Goal: Task Accomplishment & Management: Use online tool/utility

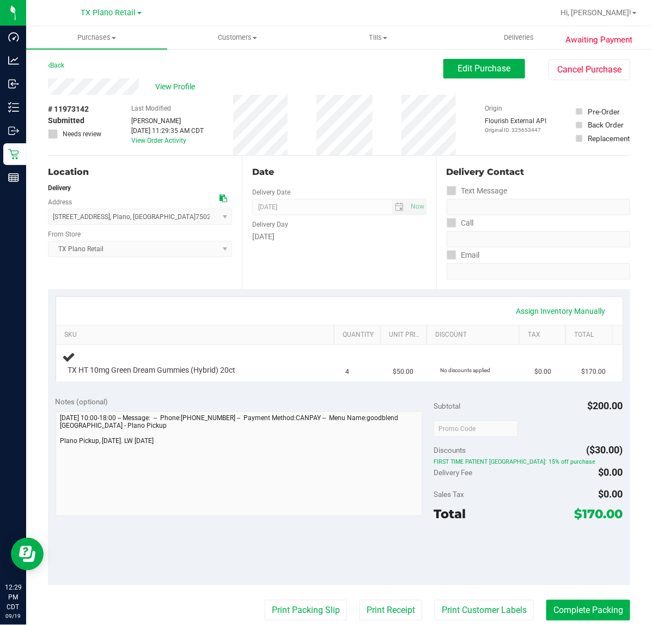
click at [315, 282] on div "Date Delivery Date [DATE] Now [DATE] 07:00 AM Now Delivery Day [DATE]" at bounding box center [339, 222] width 194 height 133
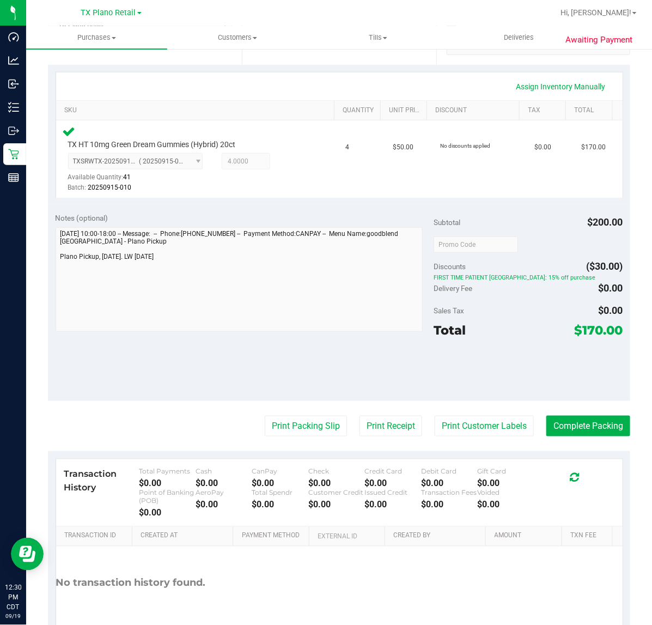
scroll to position [223, 0]
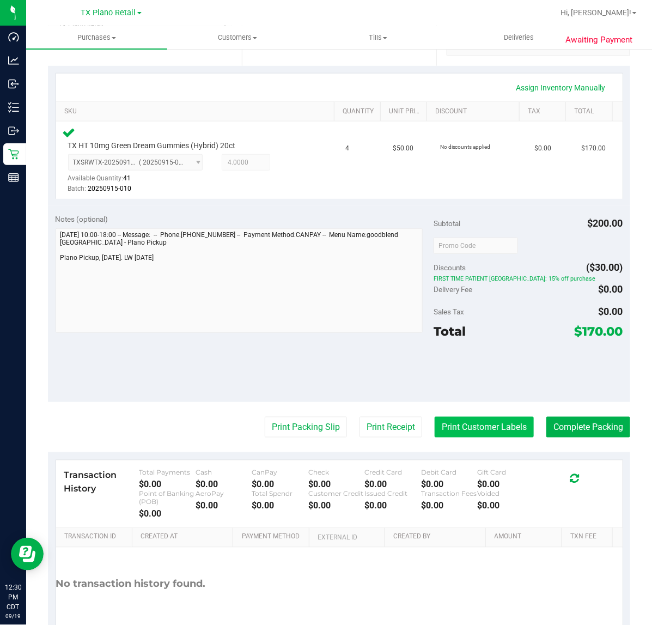
click at [485, 425] on button "Print Customer Labels" at bounding box center [484, 427] width 99 height 21
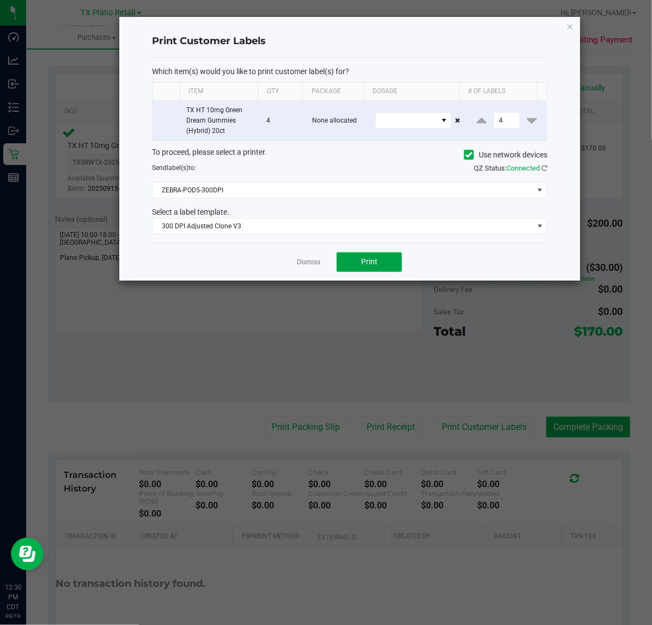
click at [380, 263] on button "Print" at bounding box center [369, 262] width 65 height 20
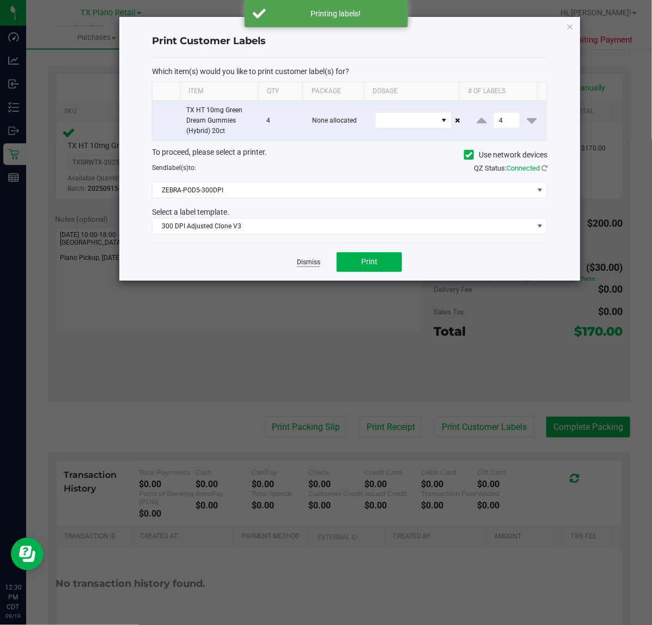
click at [308, 263] on link "Dismiss" at bounding box center [308, 262] width 23 height 9
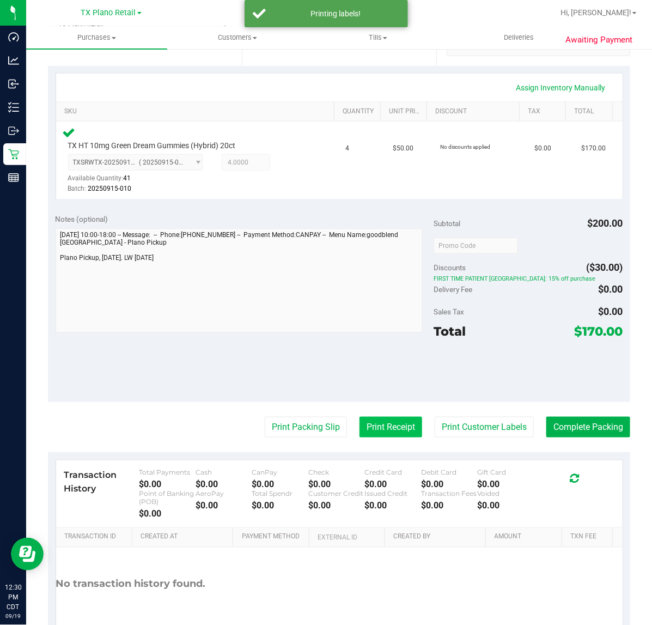
click at [372, 428] on button "Print Receipt" at bounding box center [390, 427] width 63 height 21
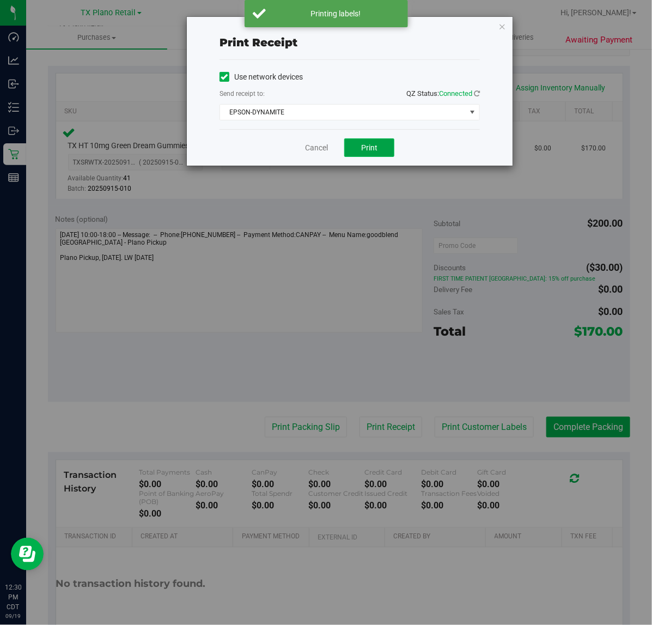
click at [377, 151] on span "Print" at bounding box center [369, 147] width 16 height 9
click at [307, 143] on link "Cancel" at bounding box center [312, 147] width 23 height 11
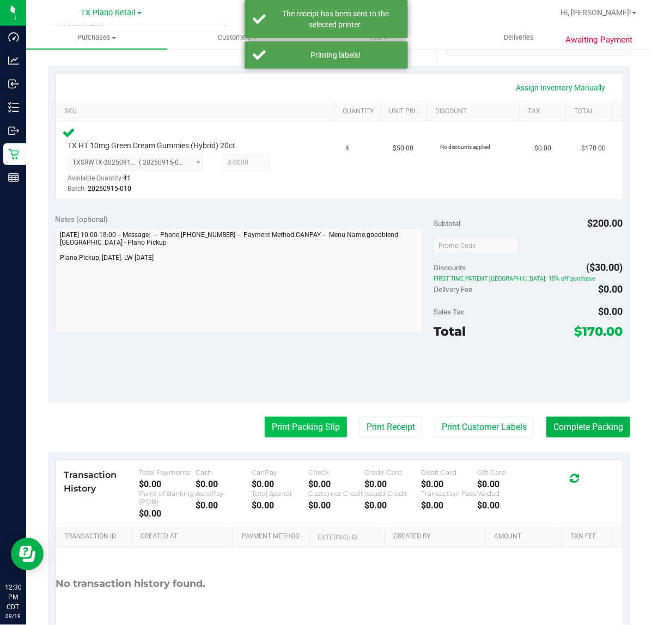
click at [279, 430] on button "Print Packing Slip" at bounding box center [306, 427] width 82 height 21
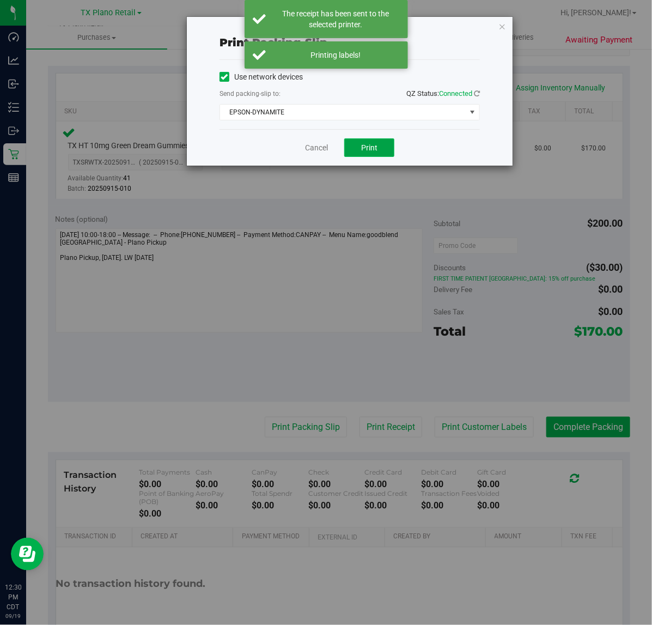
click at [363, 148] on span "Print" at bounding box center [369, 147] width 16 height 9
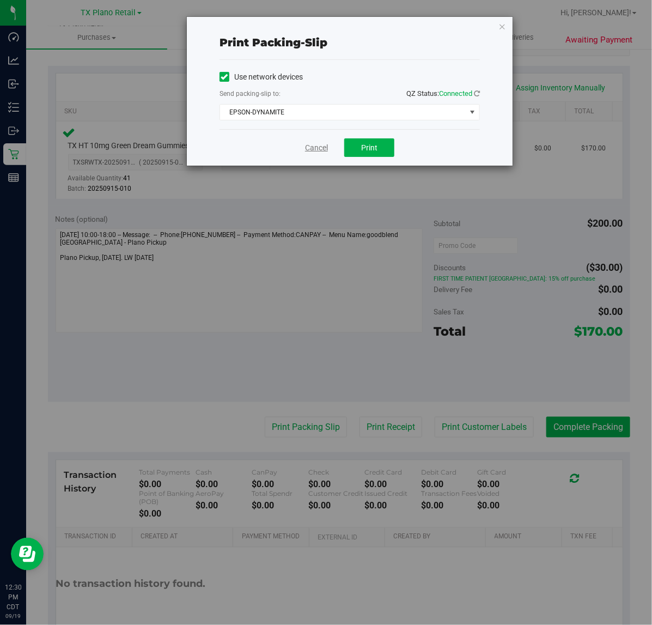
click at [310, 145] on link "Cancel" at bounding box center [316, 147] width 23 height 11
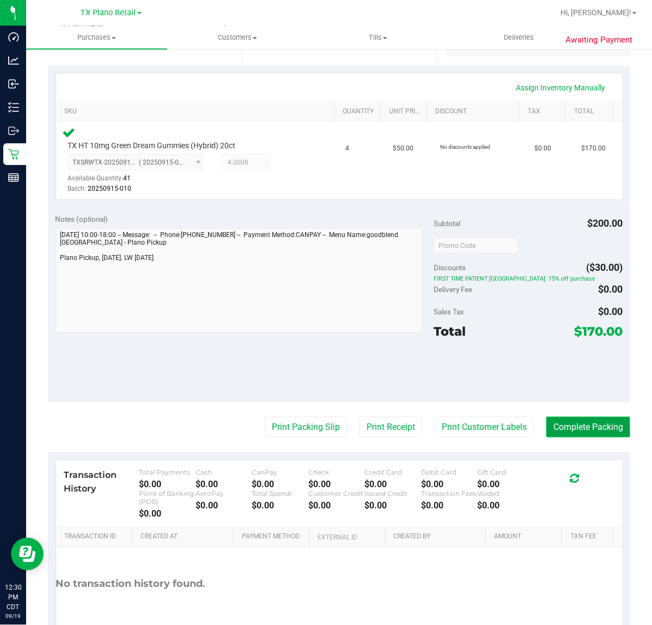
click at [600, 422] on button "Complete Packing" at bounding box center [588, 427] width 84 height 21
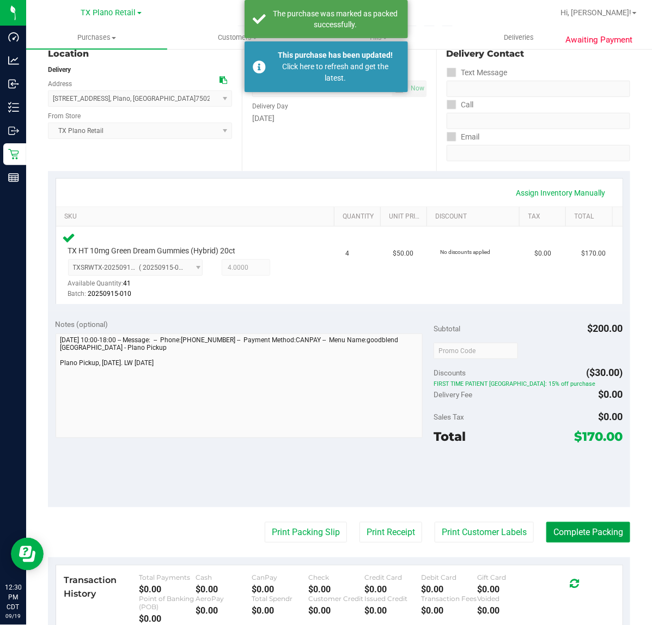
scroll to position [19, 0]
